Goal: Task Accomplishment & Management: Complete application form

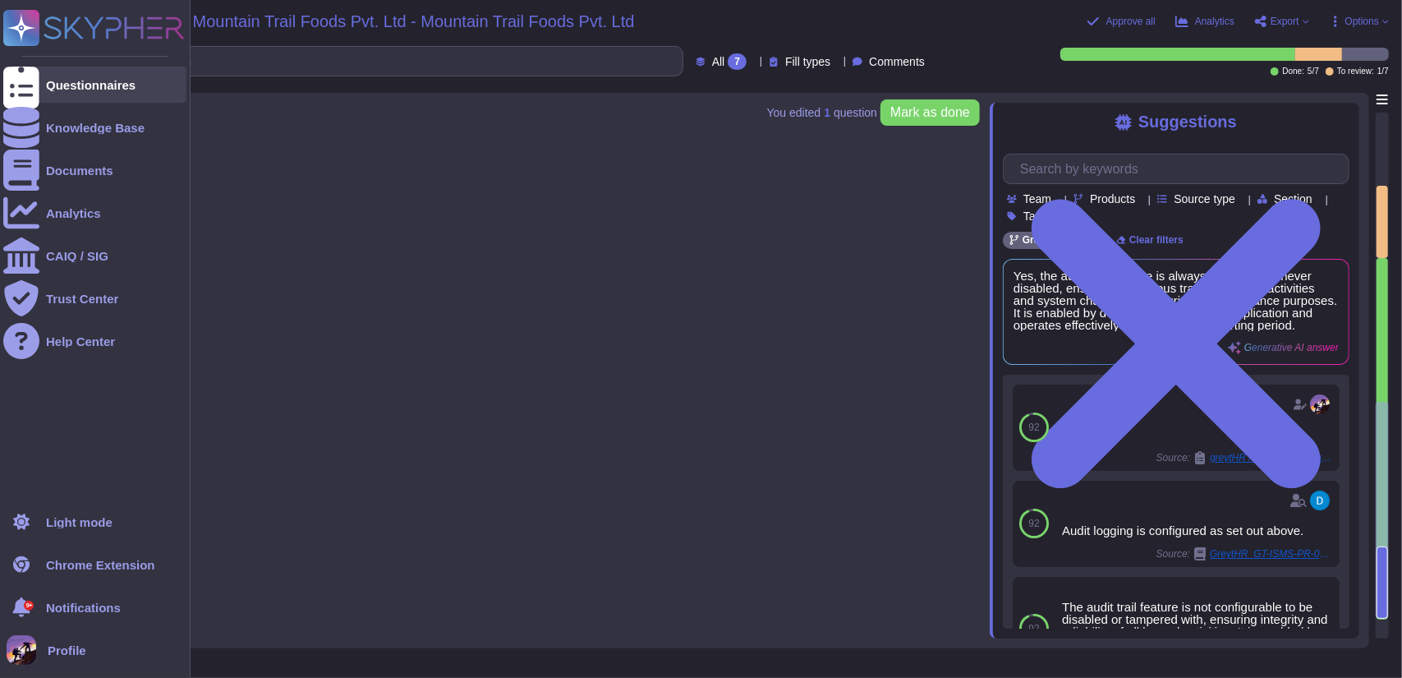
type textarea "The database setup includes the following components: 1. Database Type: Postgre…"
type textarea "The operating system is a Linux-based Hardened Custom Ubuntu AMI, which has bee…"
type textarea "Yes, the audit trail feature is always enabled and never disabled, ensuring con…"
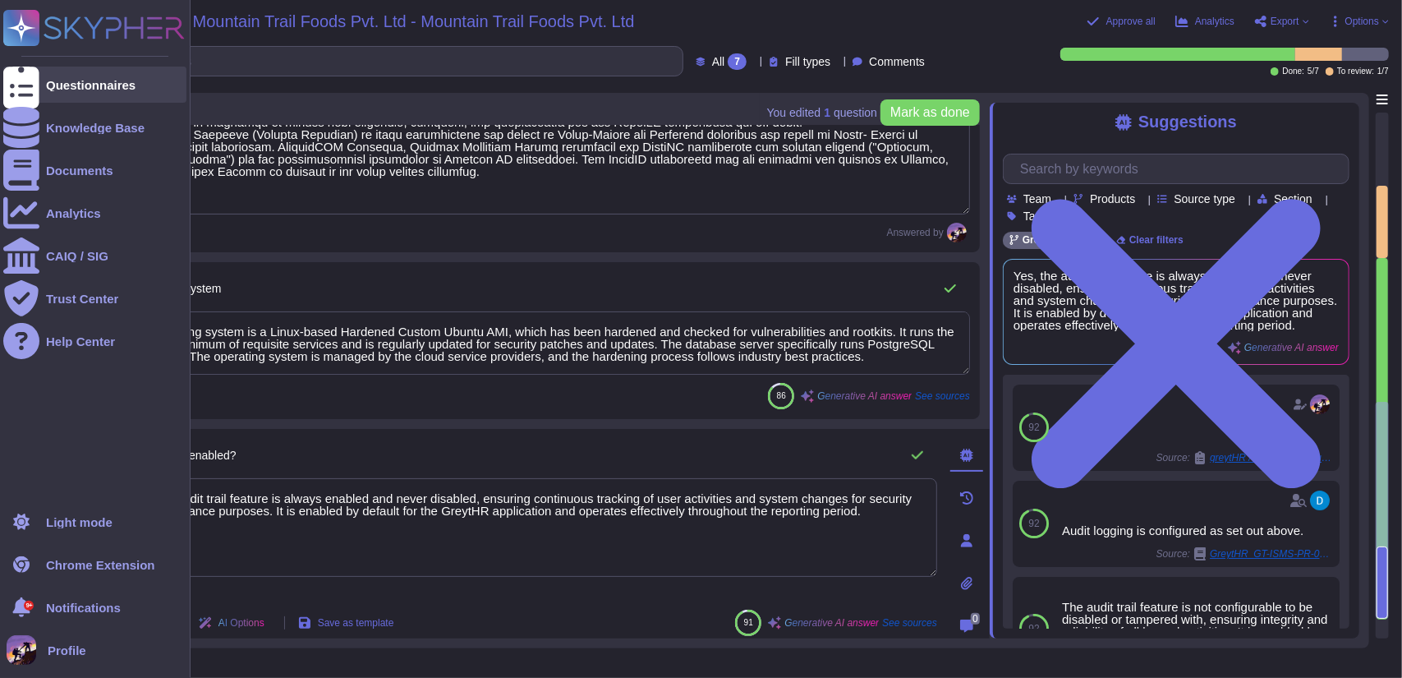
click at [38, 78] on div at bounding box center [21, 85] width 36 height 36
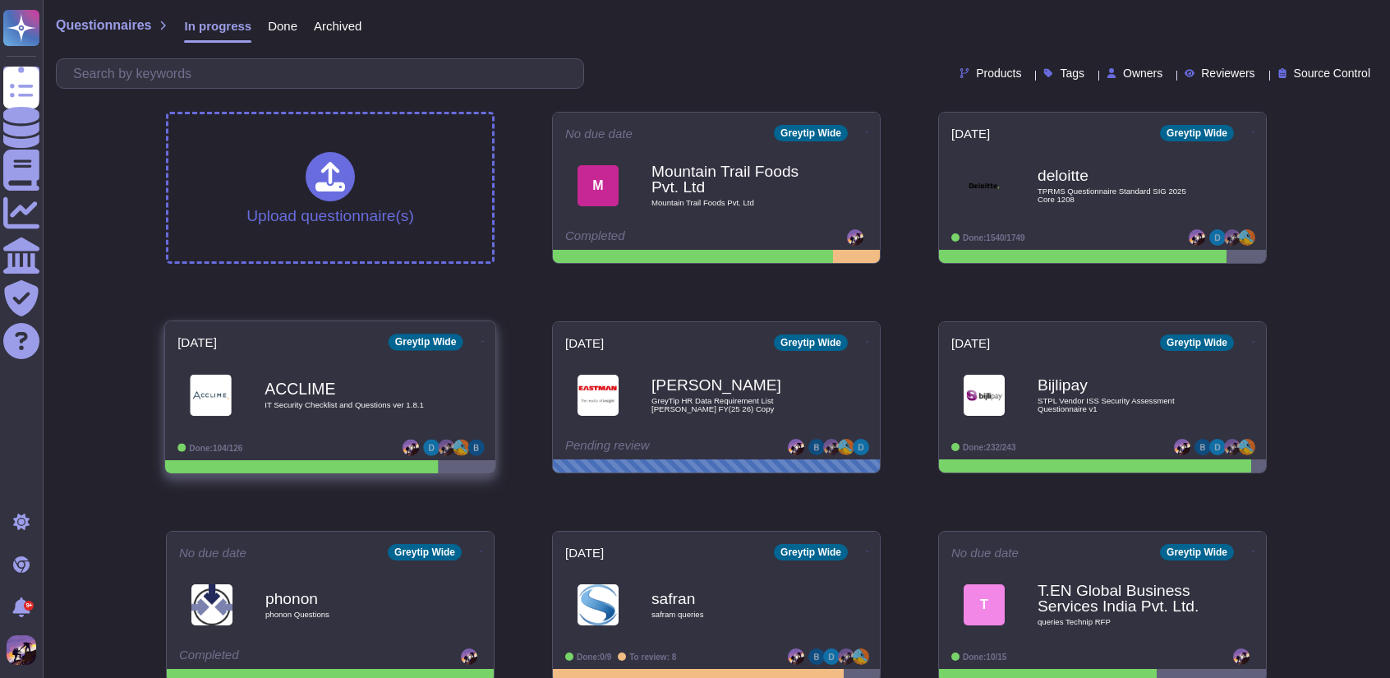
click at [356, 376] on div "ACCLIME IT Security Checklist and Questions ver 1.8.1" at bounding box center [347, 394] width 166 height 67
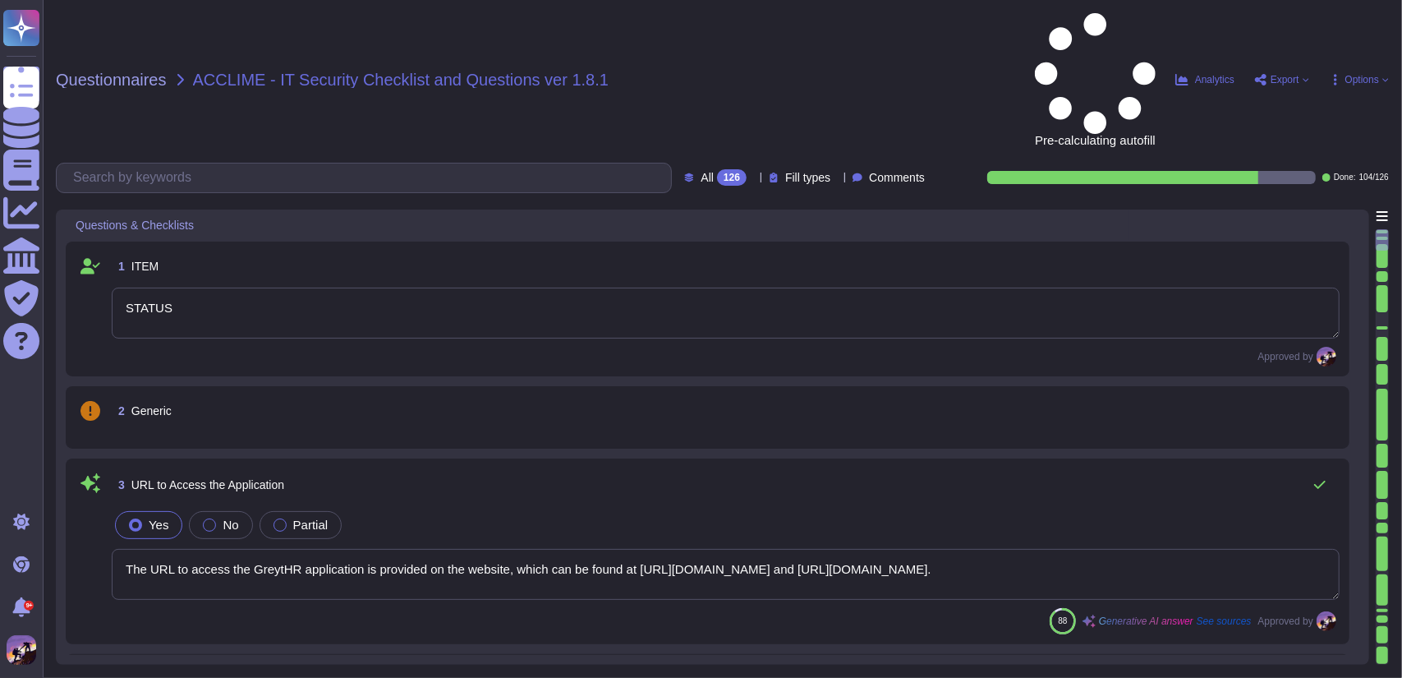
type textarea "STATUS"
type textarea "The URL to access the GreytHR application is provided on the website, which can…"
type textarea "The production Data Center for processing and storing data is located in [GEOGR…"
type textarea "All the data is hosted and deployed on AWS and GCP Cloud Service Providers. For…"
type textarea "Yes, our privacy policy is posted on our website. You can refer to it for compr…"
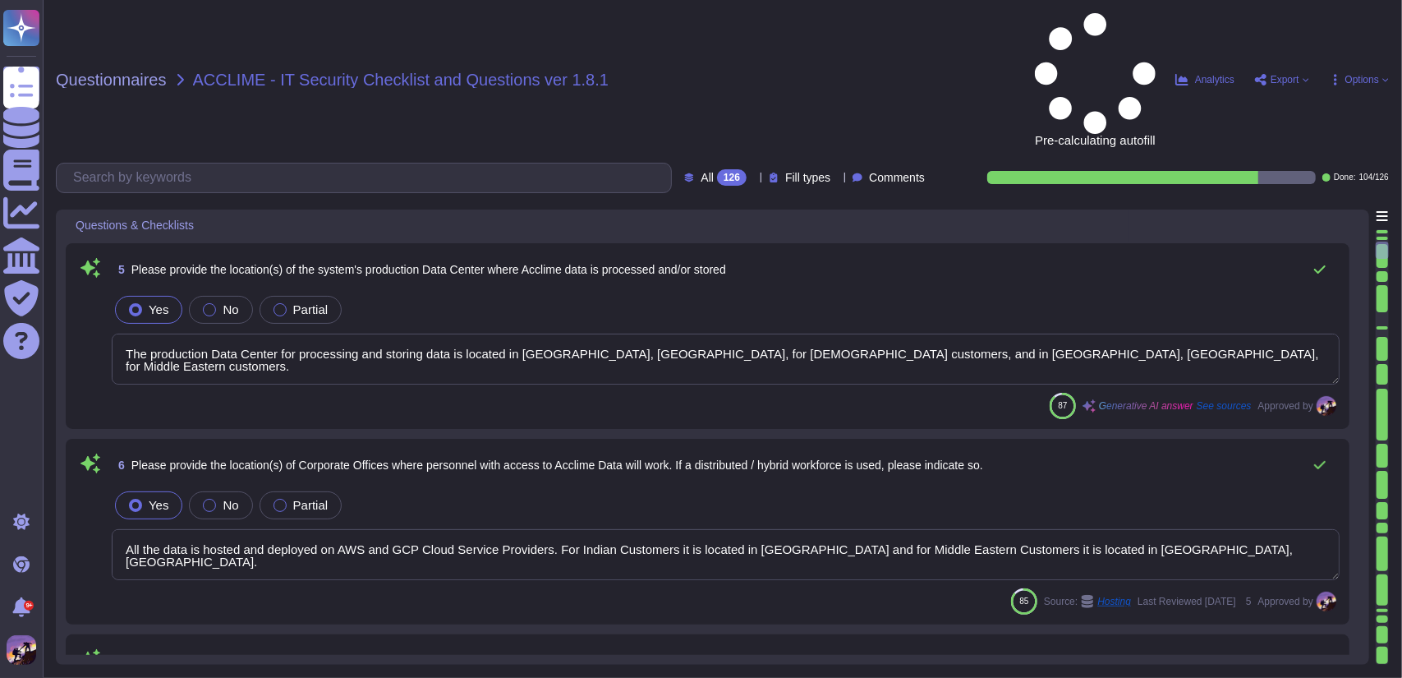
type textarea "In the event of a security incident where data may have been exposed to unautho…"
type textarea "No, we have not experienced any security incidents or data breaches in the past…"
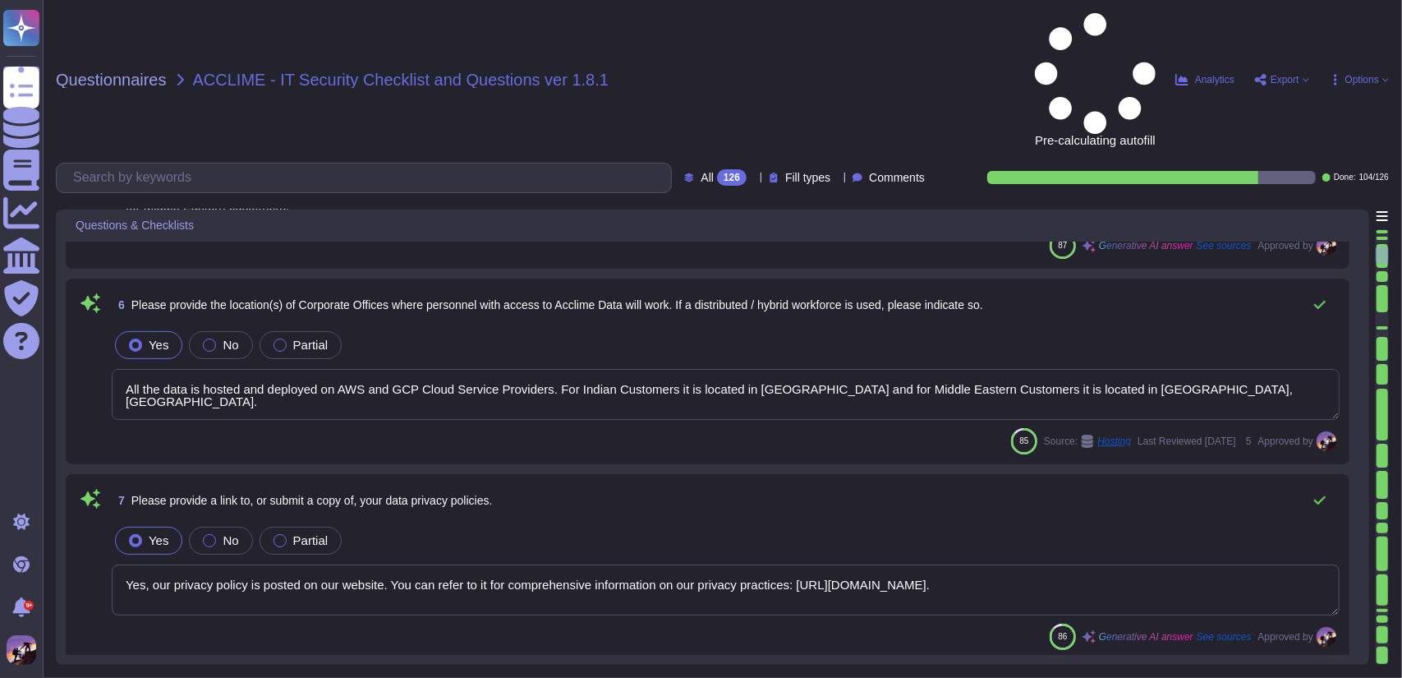
type textarea "In the event of a security incident where data may have been exposed to unautho…"
type textarea "No, we have not experienced any security incidents or data breaches in the past…"
type textarea "Customer data is retained for 90 days after a contract ends, during which it is…"
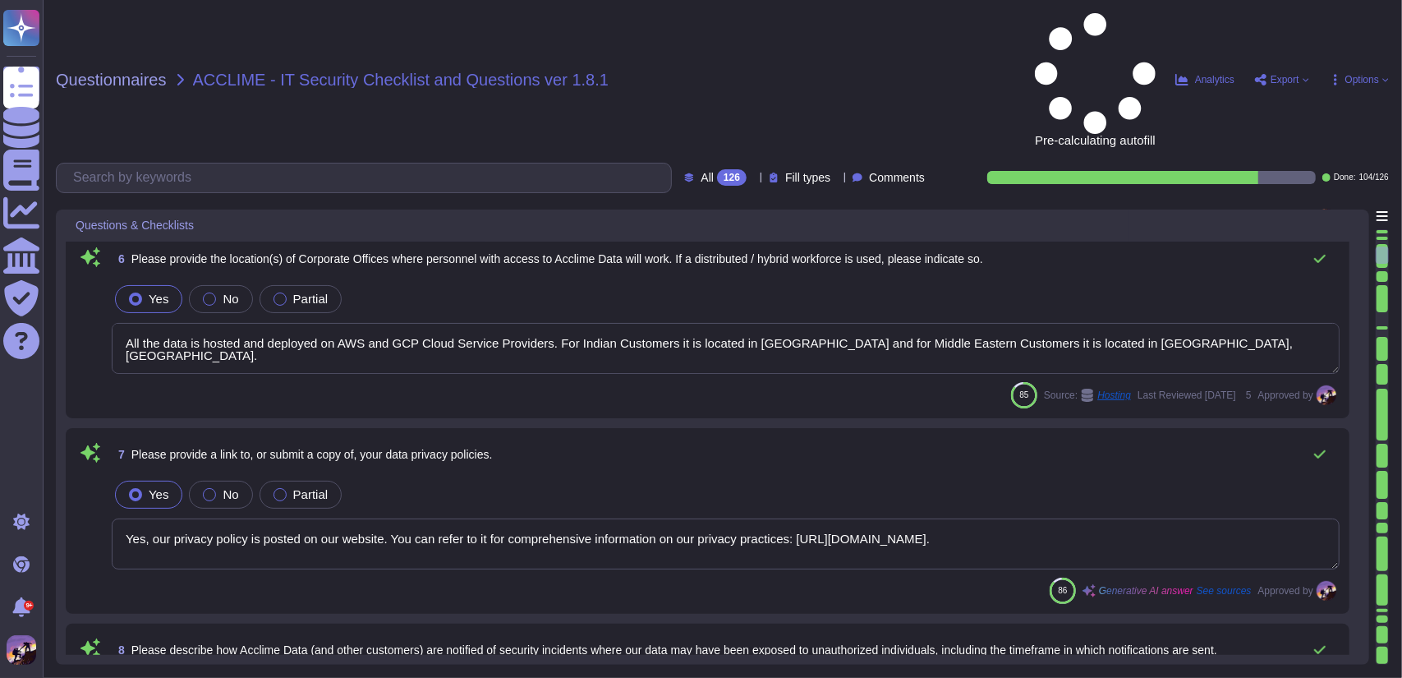
scroll to position [683, 0]
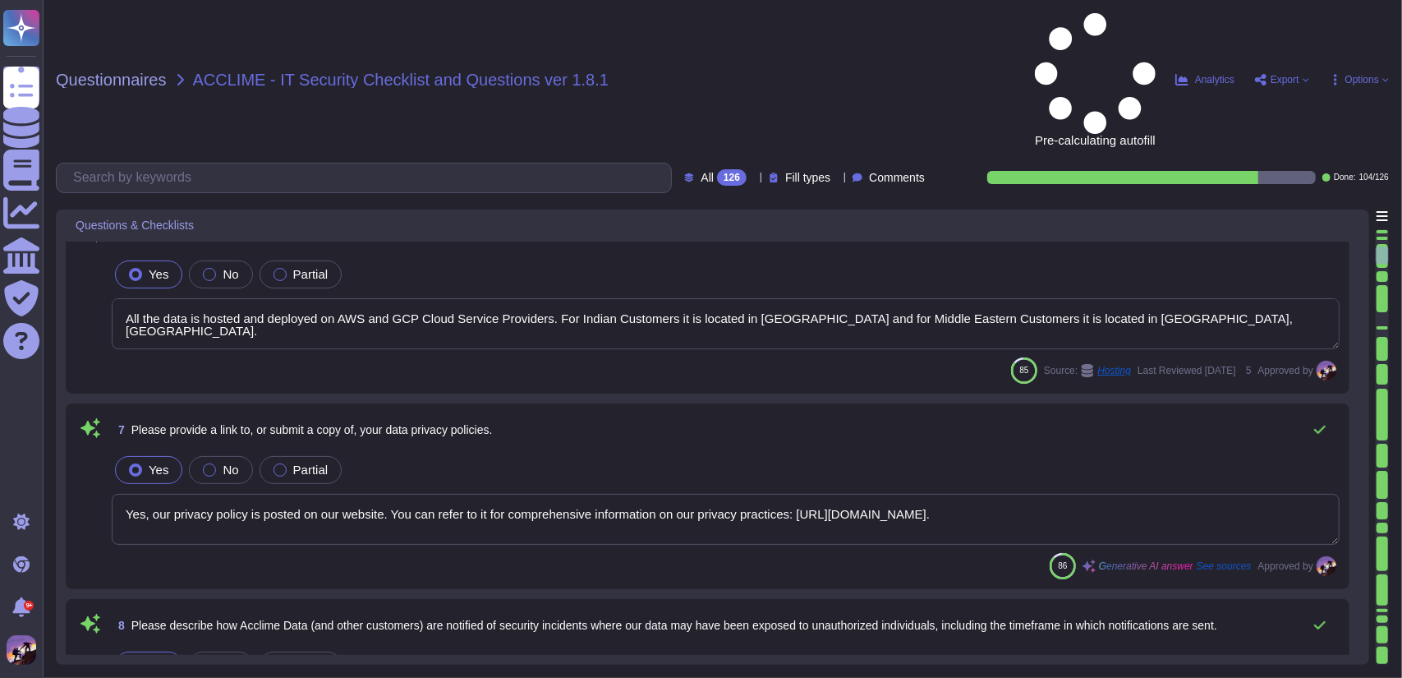
type textarea "Yes, segregation of duties is implemented between developers, testers, and depl…"
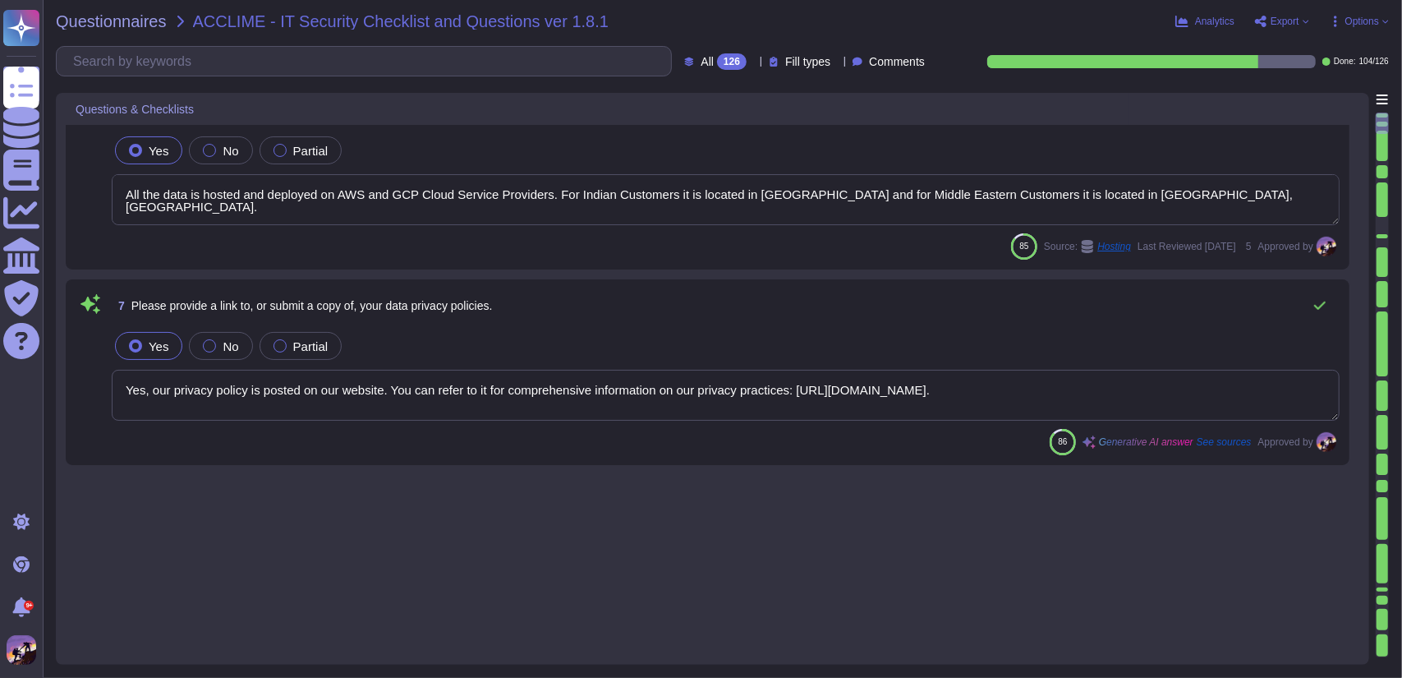
scroll to position [0, 0]
type textarea "STATUS"
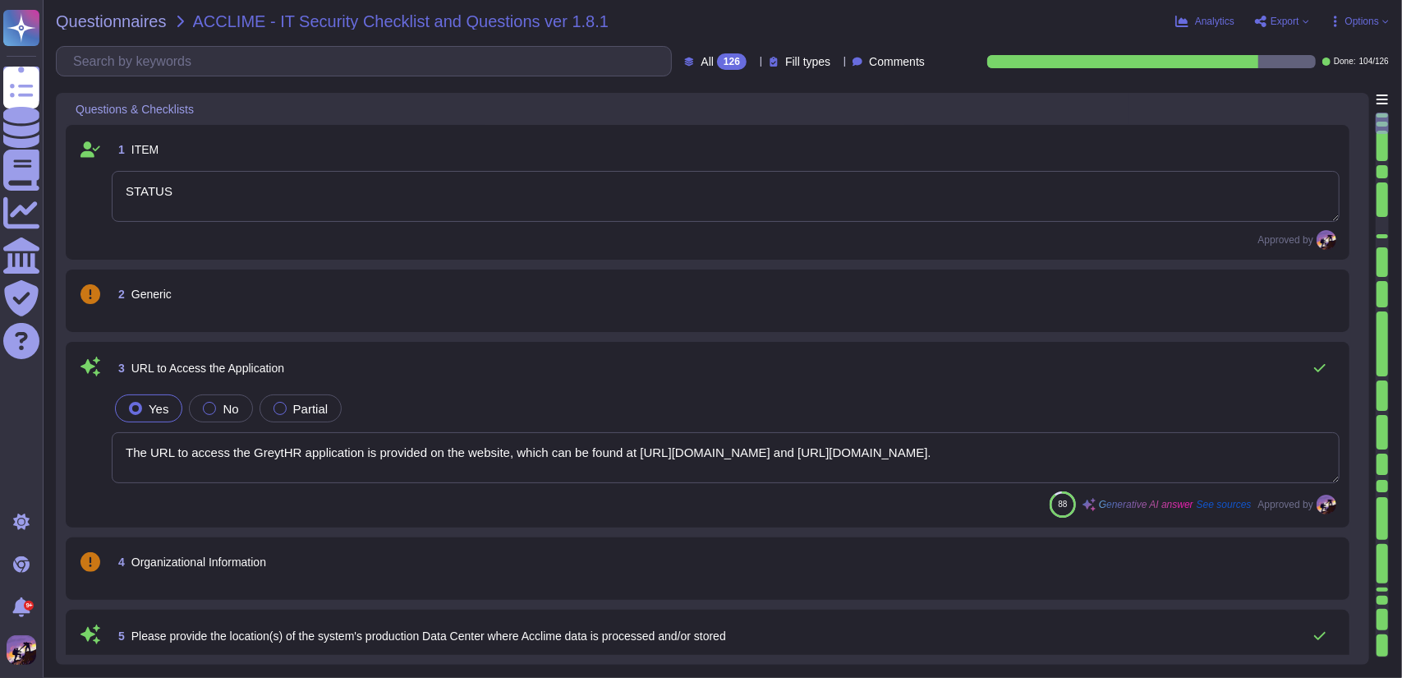
type textarea "The URL to access the GreytHR application is provided on the website, which can…"
click at [634, 453] on textarea "The URL to access the GreytHR application is provided on the website, which can…" at bounding box center [726, 457] width 1228 height 51
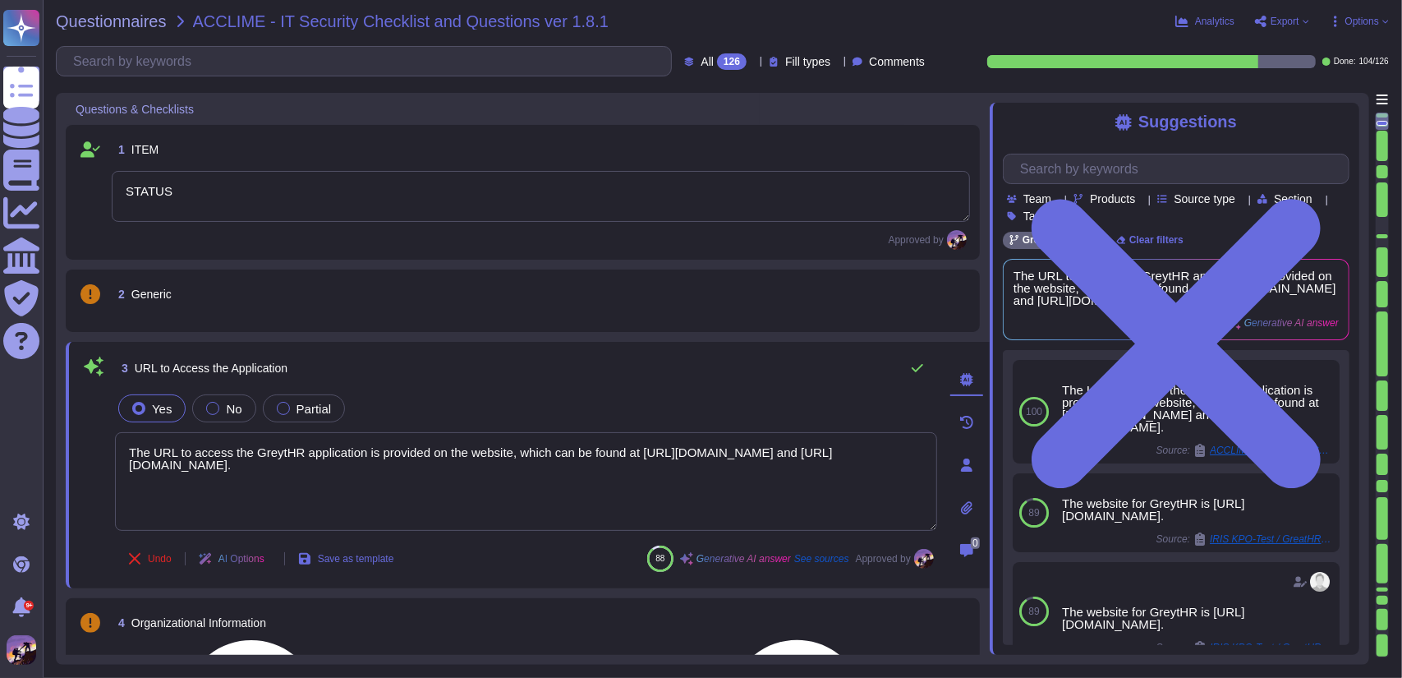
drag, startPoint x: 631, startPoint y: 449, endPoint x: 130, endPoint y: 432, distance: 501.3
click at [130, 432] on textarea "The URL to access the GreytHR application is provided on the website, which can…" at bounding box center [526, 481] width 822 height 99
click at [600, 454] on textarea "The URL to access the GreytHR application is provided on the website, which can…" at bounding box center [526, 481] width 822 height 99
drag, startPoint x: 636, startPoint y: 453, endPoint x: 770, endPoint y: 450, distance: 133.9
click at [770, 450] on textarea "The URL to access the GreytHR application is provided on the website, which can…" at bounding box center [526, 481] width 822 height 99
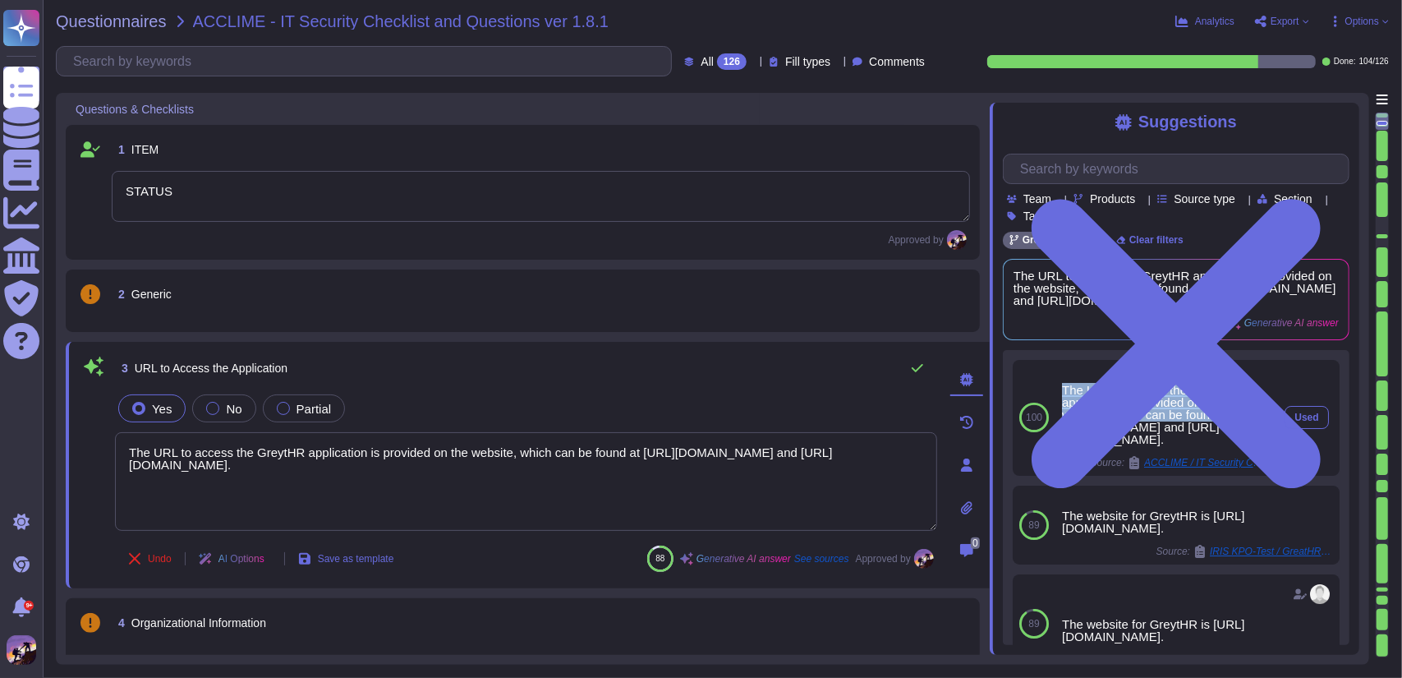
drag, startPoint x: 1064, startPoint y: 390, endPoint x: 1235, endPoint y: 415, distance: 172.6
click at [1235, 415] on div "The URL to access the GreytHR application is provided on the website, which can…" at bounding box center [1164, 415] width 205 height 62
copy div "The URL to access the GreytHR application is provided on the website, which can…"
click at [1060, 385] on div "The URL to access the GreytHR application is provided on the website, which can…" at bounding box center [1164, 418] width 218 height 116
drag, startPoint x: 1065, startPoint y: 389, endPoint x: 1199, endPoint y: 429, distance: 140.4
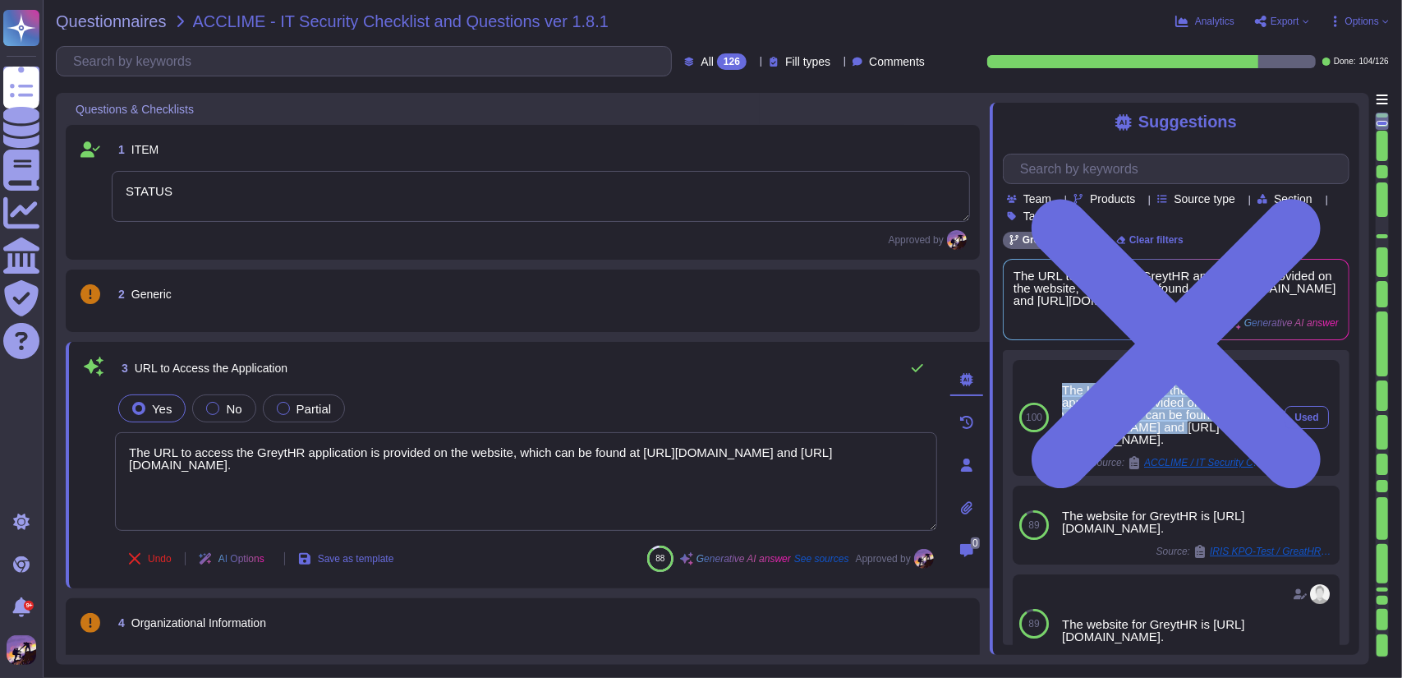
click at [1199, 429] on div "The URL to access the GreytHR application is provided on the website, which can…" at bounding box center [1164, 415] width 205 height 62
copy div "The URL to access the GreytHR application is provided on the website, which can…"
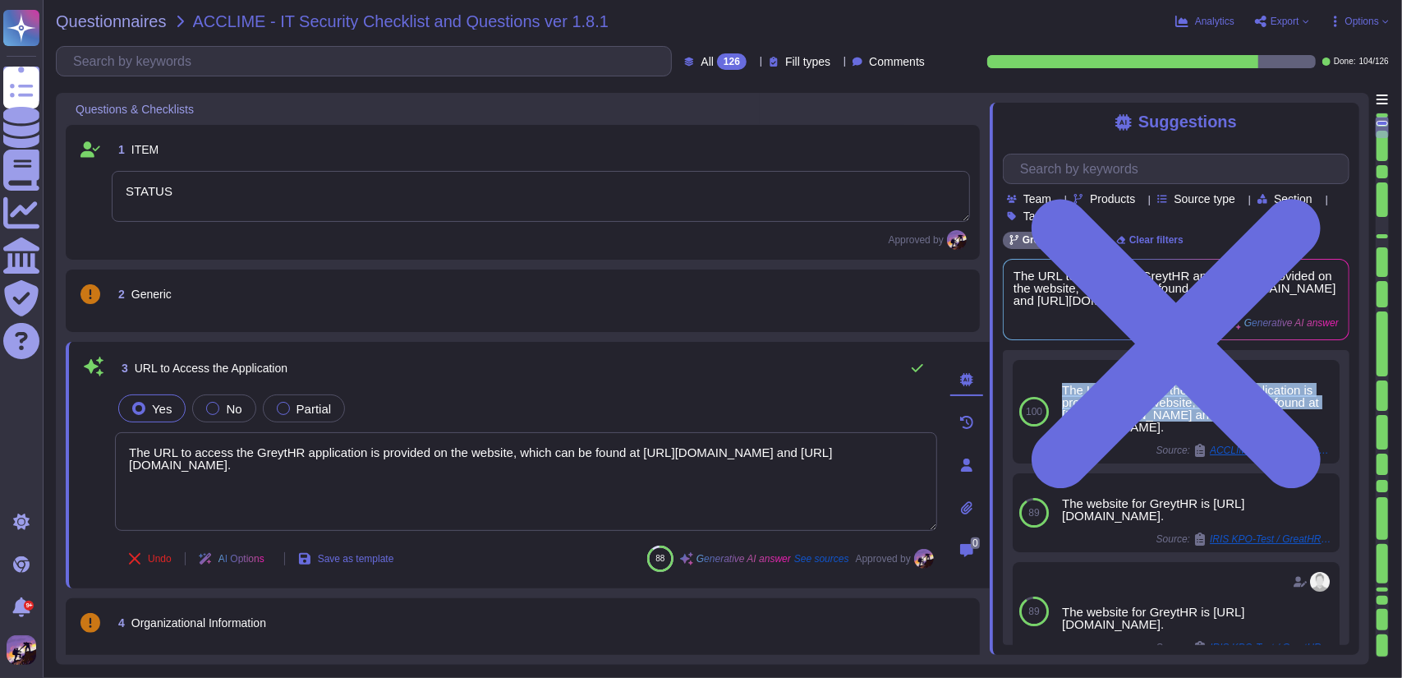
scroll to position [385, 0]
type textarea "Yes, our privacy policy is posted on our website. You can refer to it for compr…"
type textarea "In the event of a security incident where data may have been exposed to unautho…"
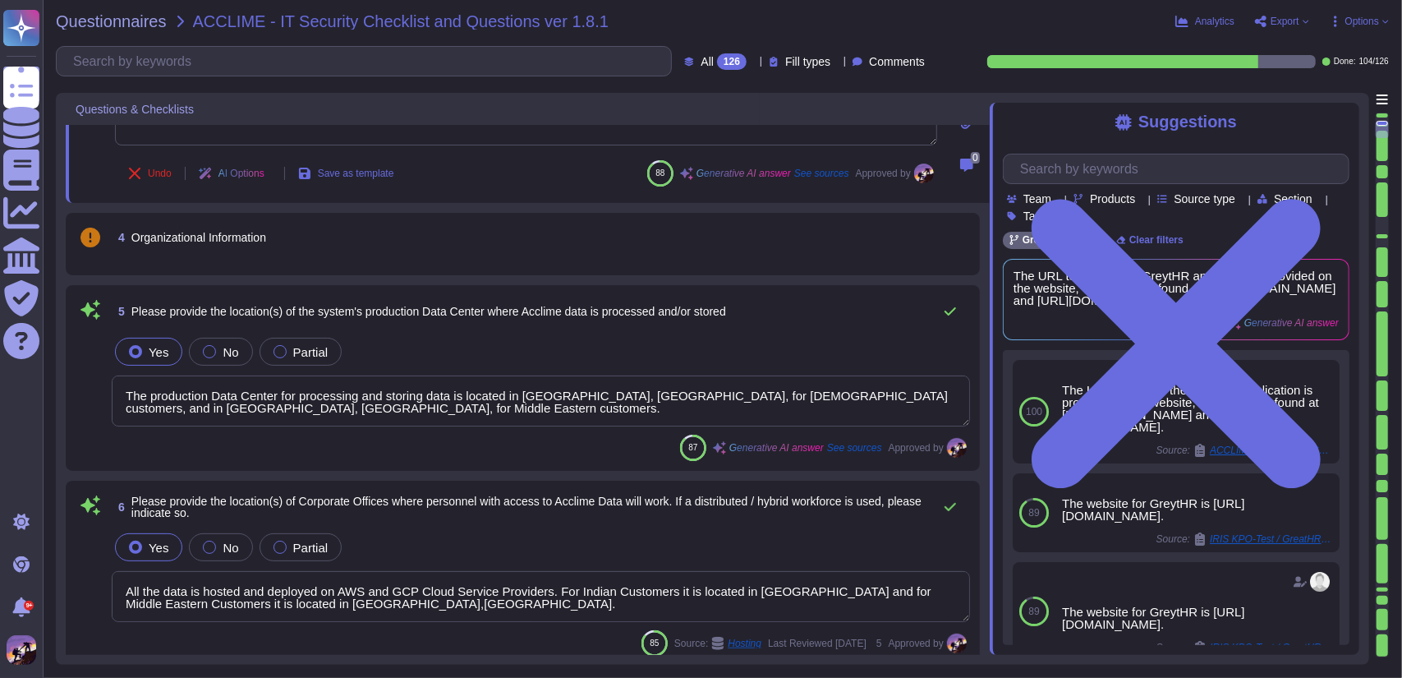
drag, startPoint x: 126, startPoint y: 385, endPoint x: 241, endPoint y: 407, distance: 117.0
click at [241, 407] on textarea "The production Data Center for processing and storing data is located in [GEOGR…" at bounding box center [541, 400] width 858 height 51
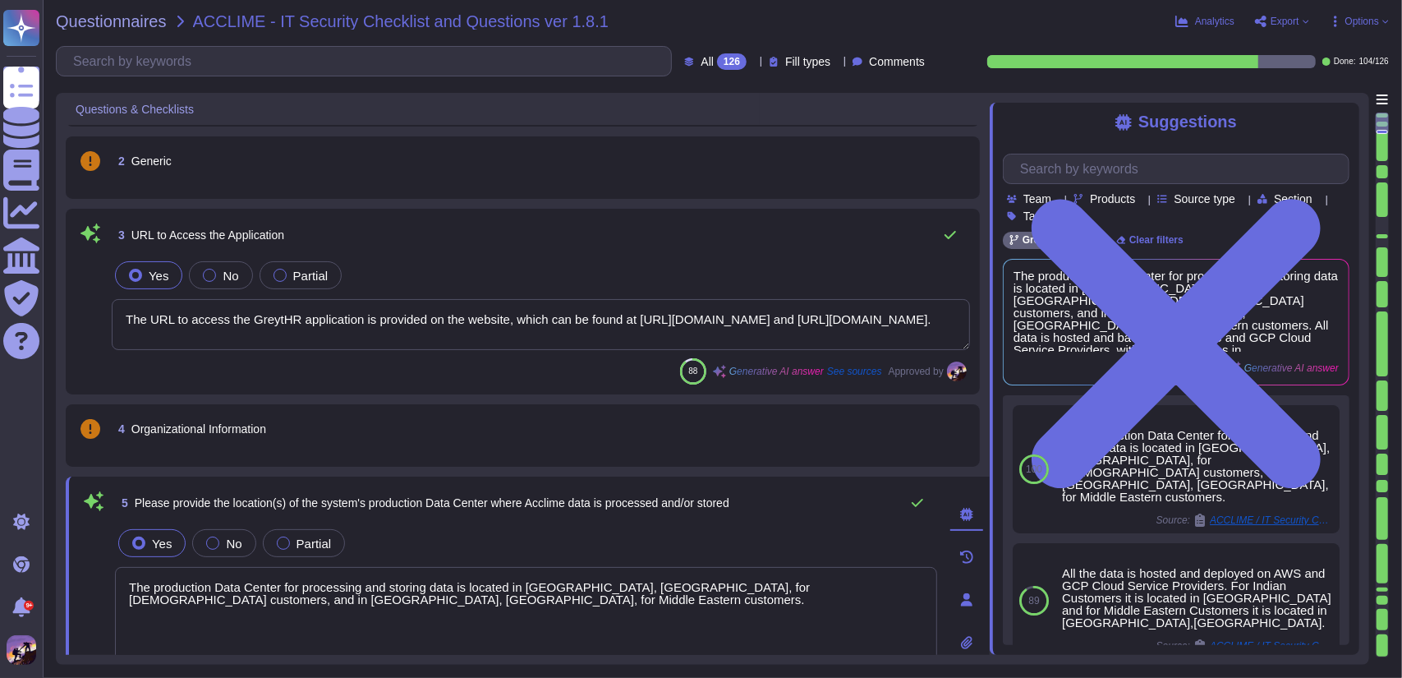
scroll to position [0, 0]
type textarea "Yes, our privacy policy is posted on our website. You can refer to it for compr…"
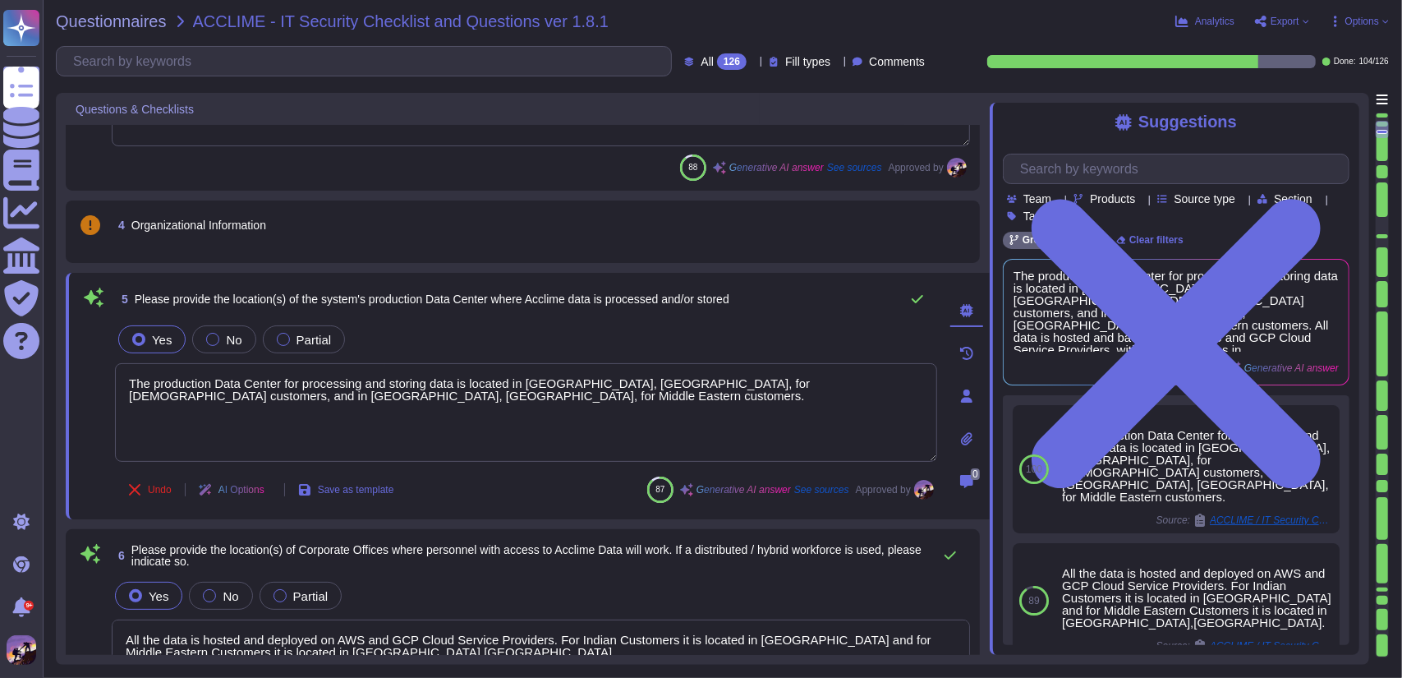
type textarea "In the event of a security incident where data may have been exposed to unautho…"
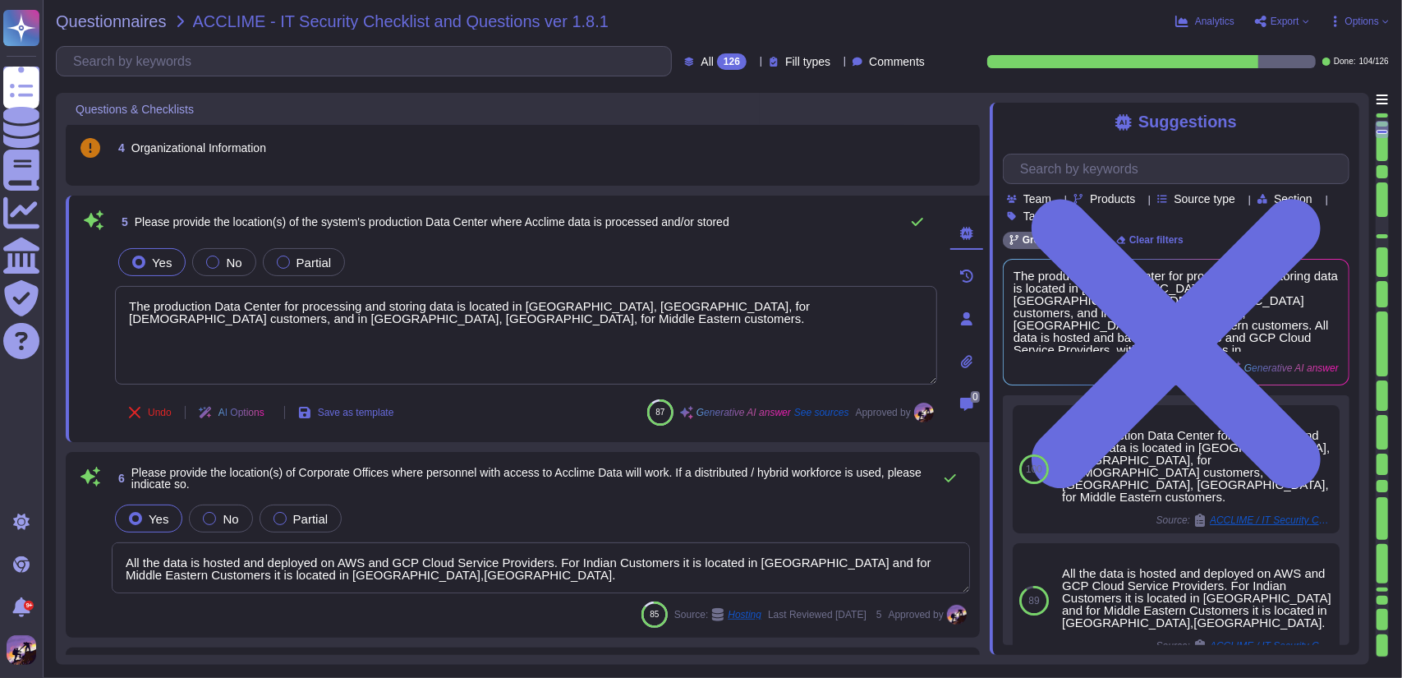
scroll to position [424, 0]
